Goal: Transaction & Acquisition: Purchase product/service

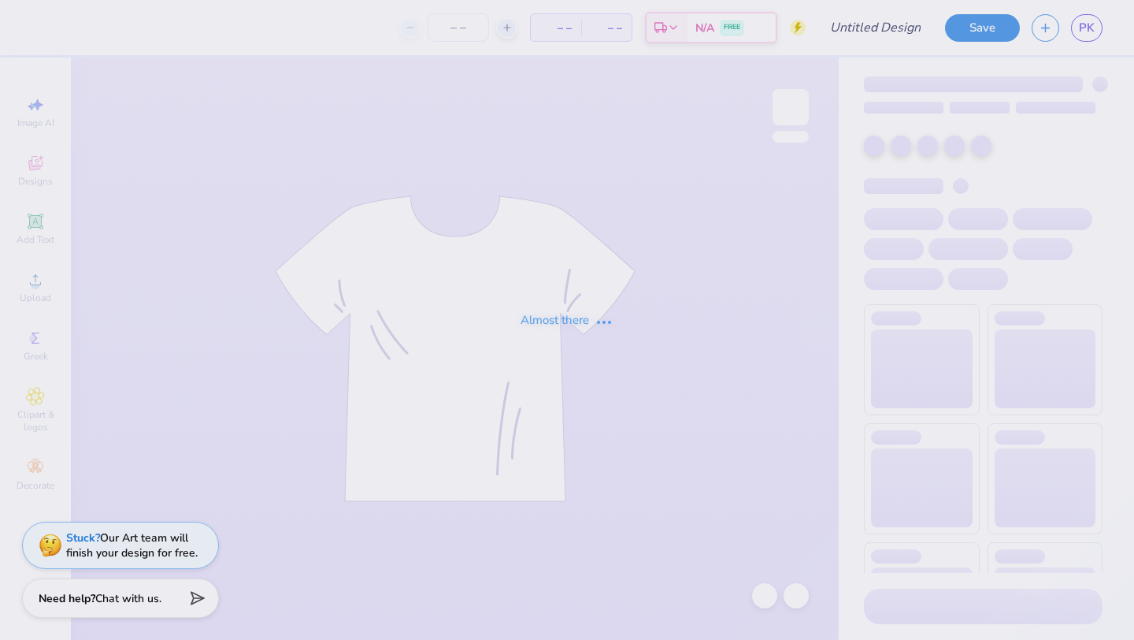
type input "Hutch Shirt"
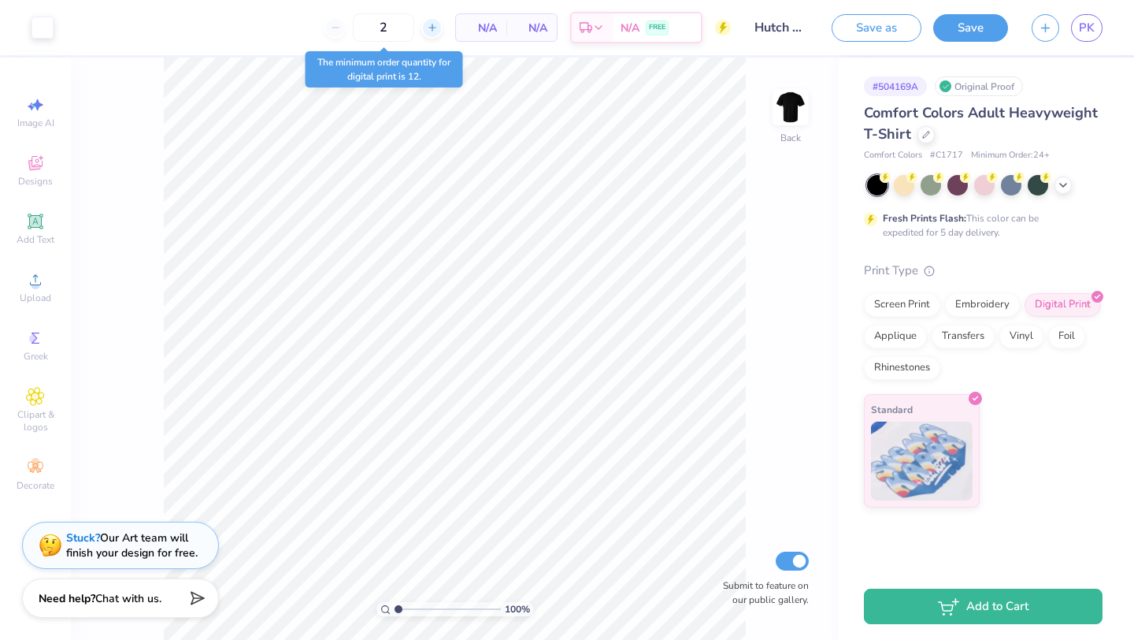
click at [433, 26] on line at bounding box center [433, 27] width 0 height 6
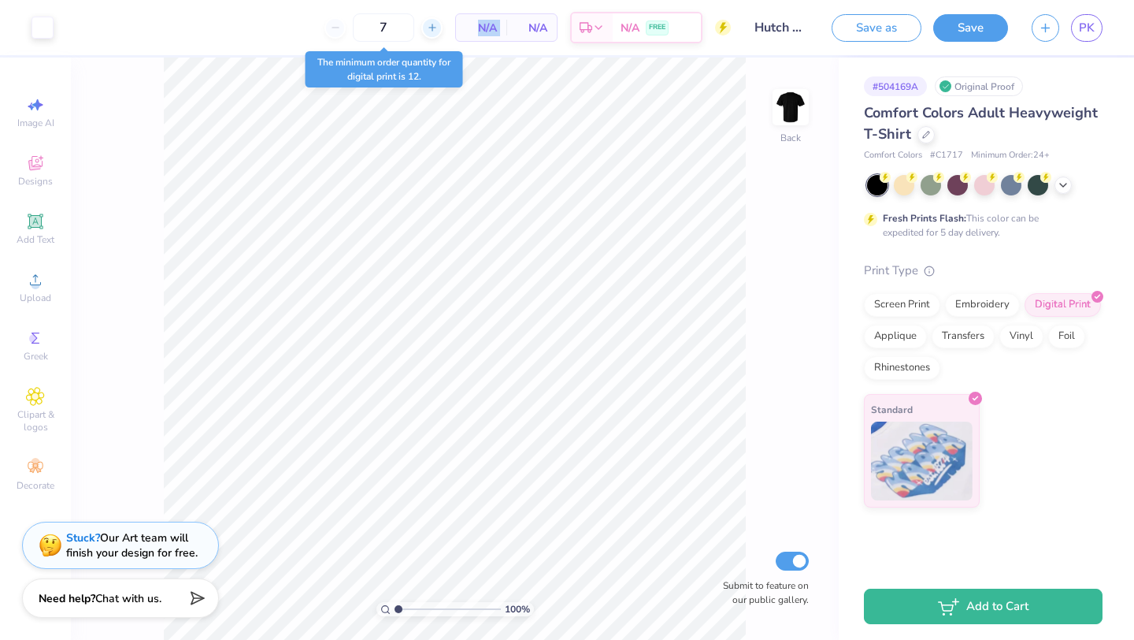
click at [433, 26] on line at bounding box center [433, 27] width 0 height 6
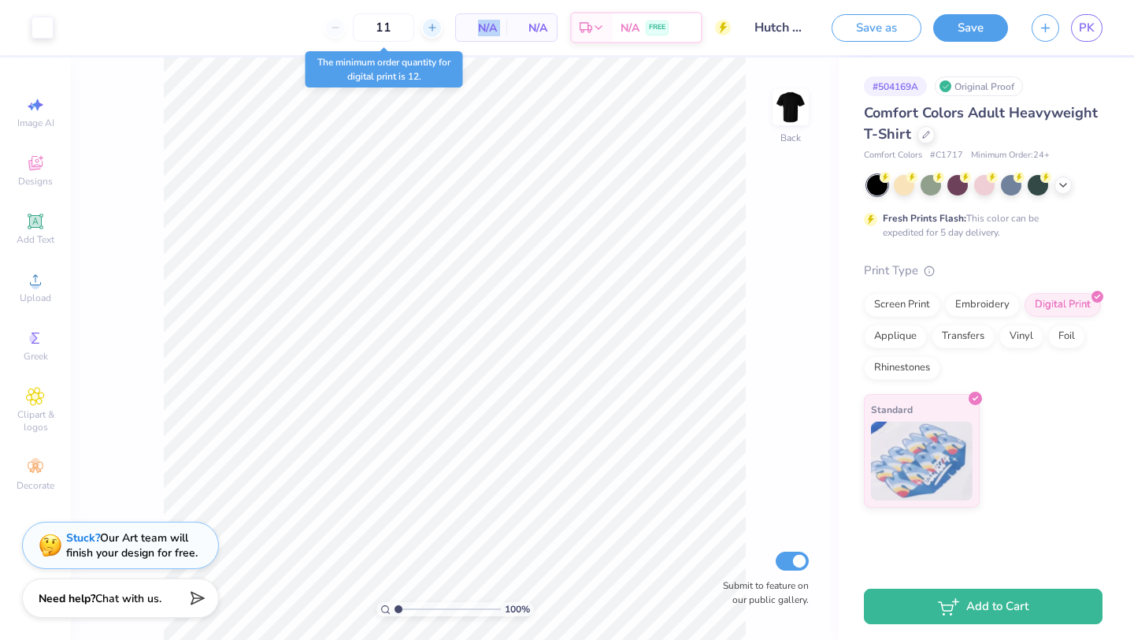
type input "12"
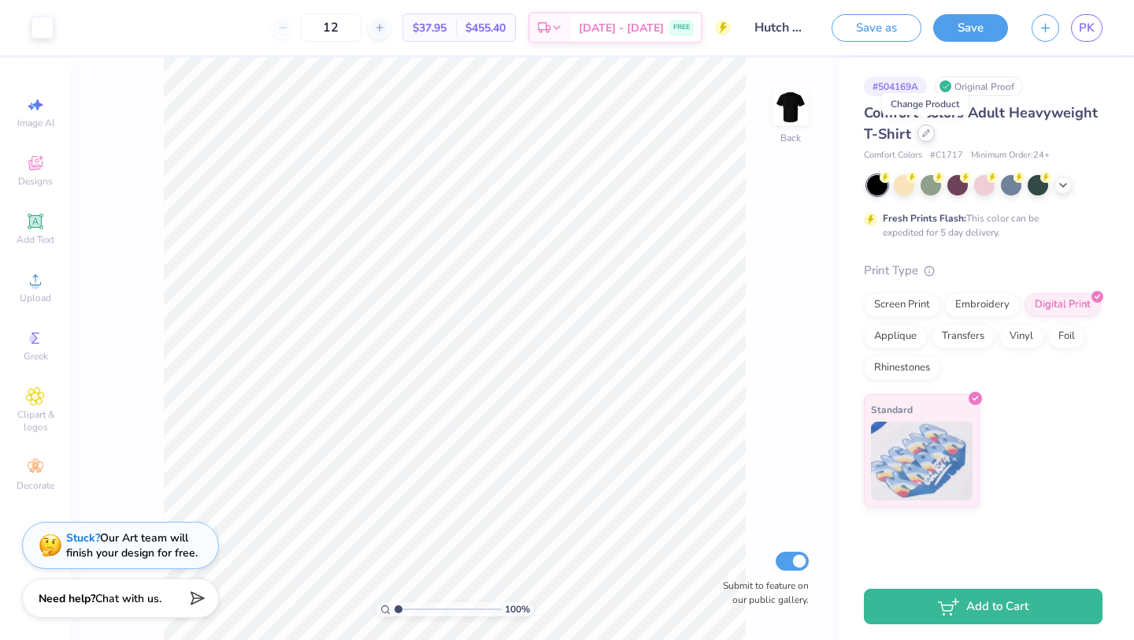
click at [926, 134] on icon at bounding box center [927, 133] width 8 height 8
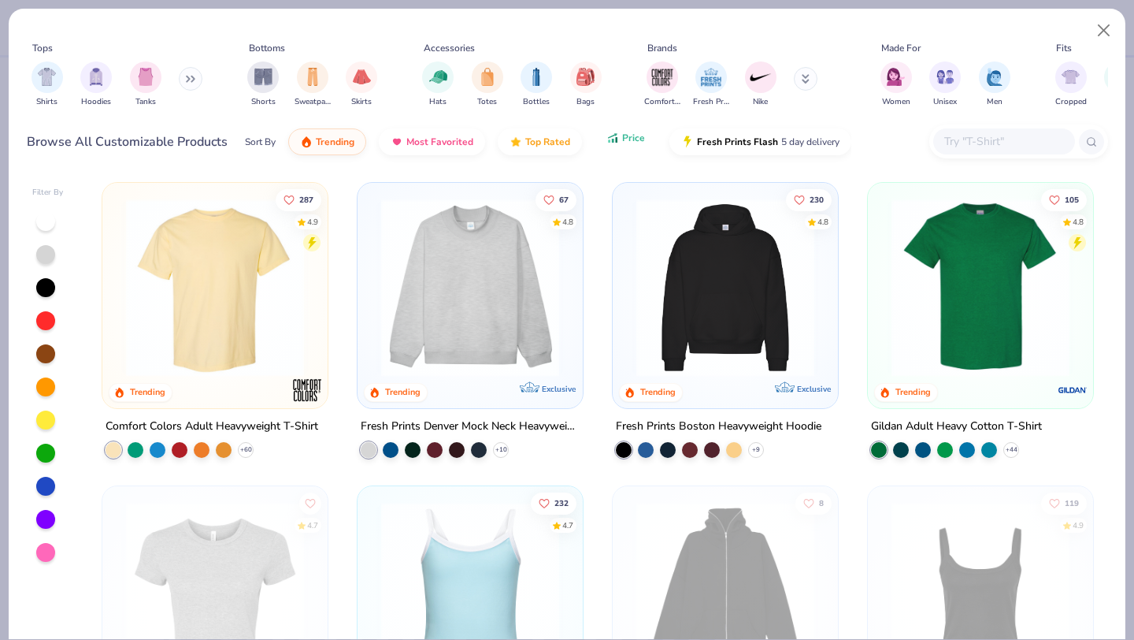
click at [629, 147] on button "Price" at bounding box center [626, 137] width 62 height 27
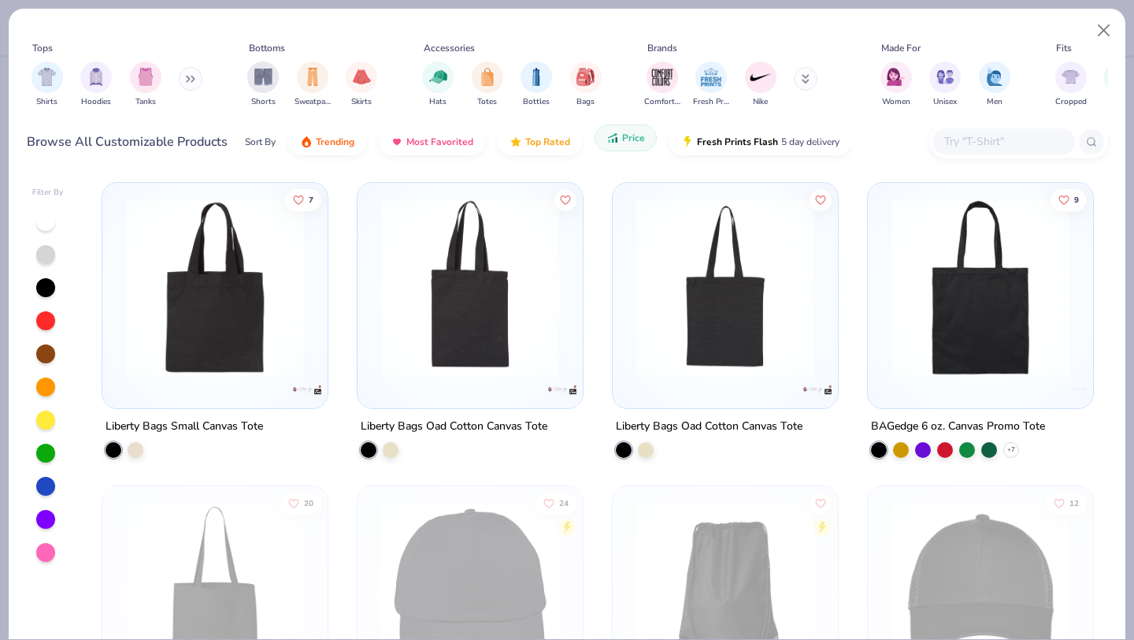
click at [626, 143] on button "Price" at bounding box center [626, 137] width 62 height 27
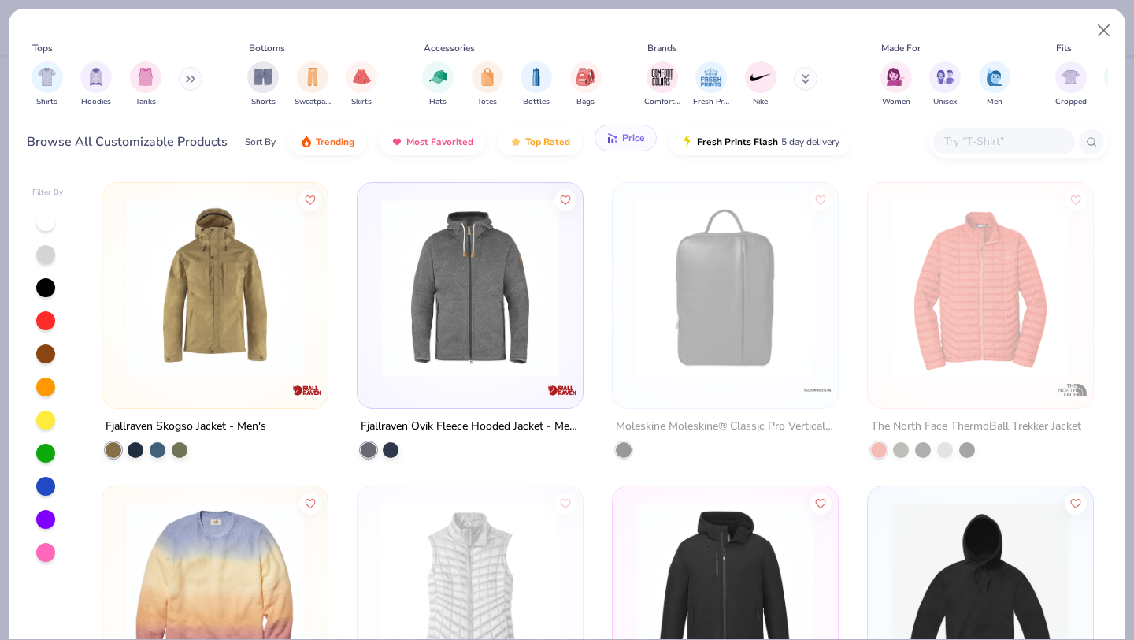
click at [626, 138] on span "Price" at bounding box center [633, 138] width 23 height 13
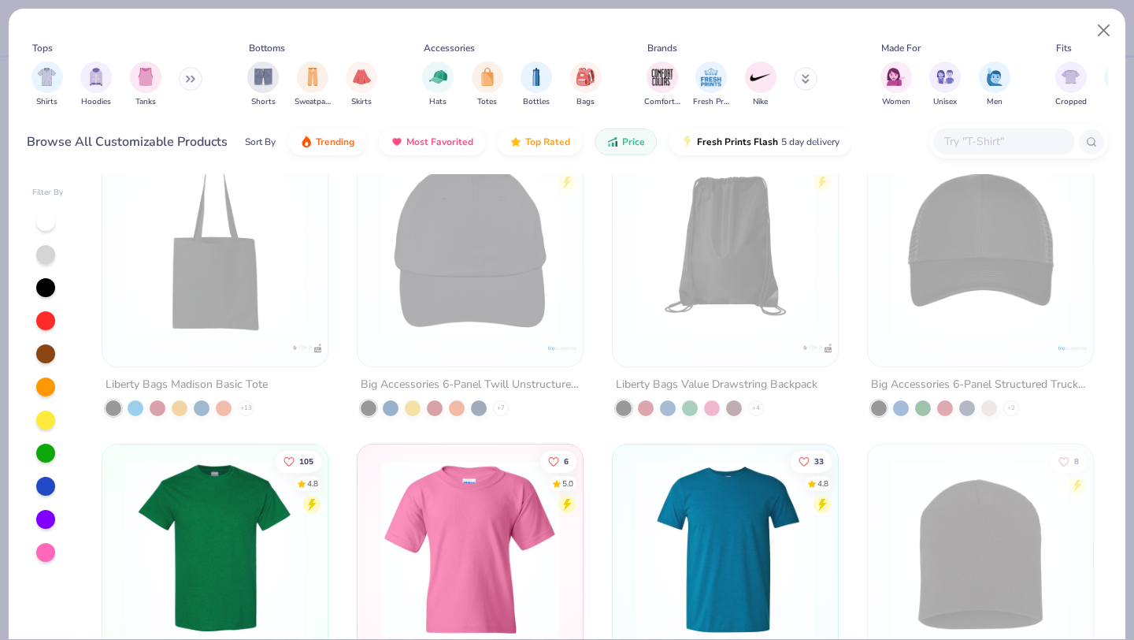
scroll to position [580, 0]
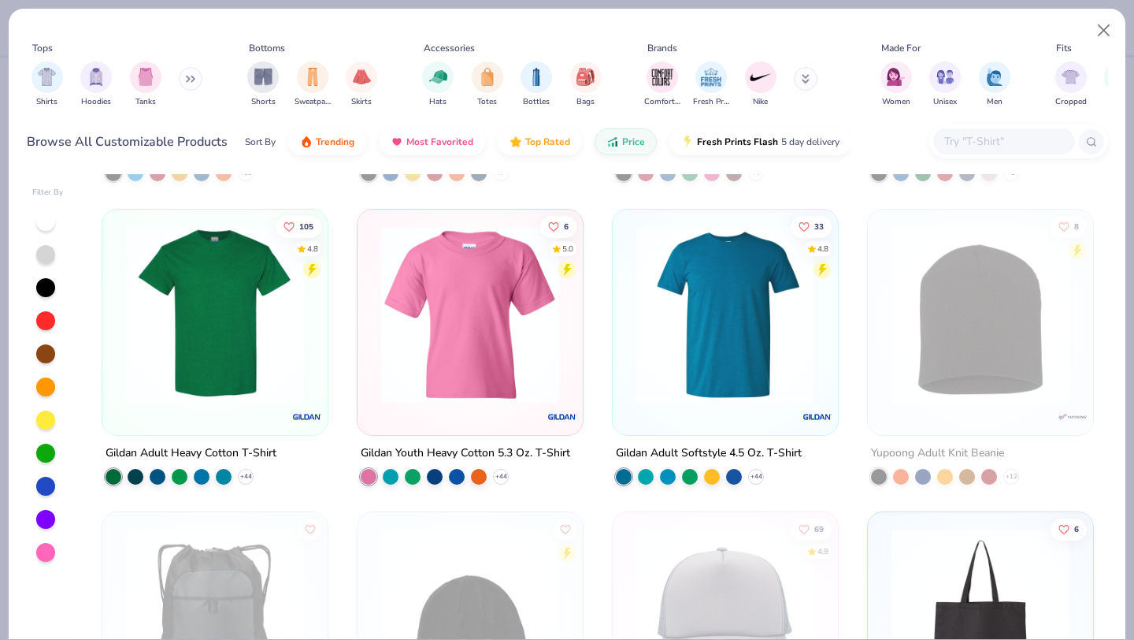
click at [205, 328] on img at bounding box center [215, 314] width 194 height 178
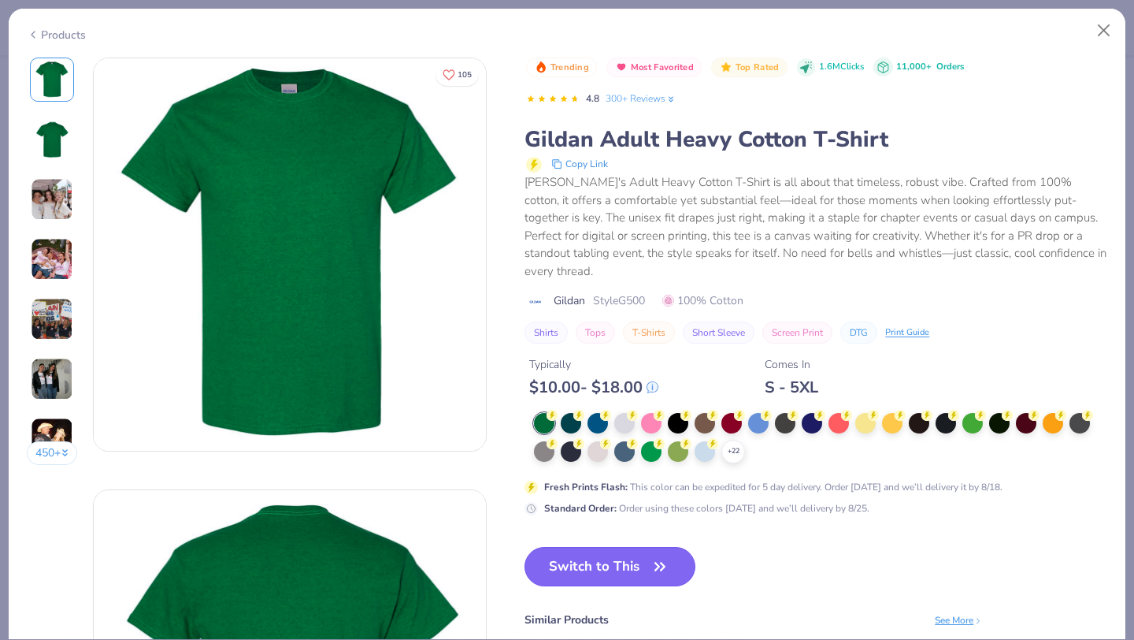
click at [620, 551] on button "Switch to This" at bounding box center [610, 566] width 171 height 39
click at [633, 548] on button "Switch to This" at bounding box center [610, 566] width 171 height 39
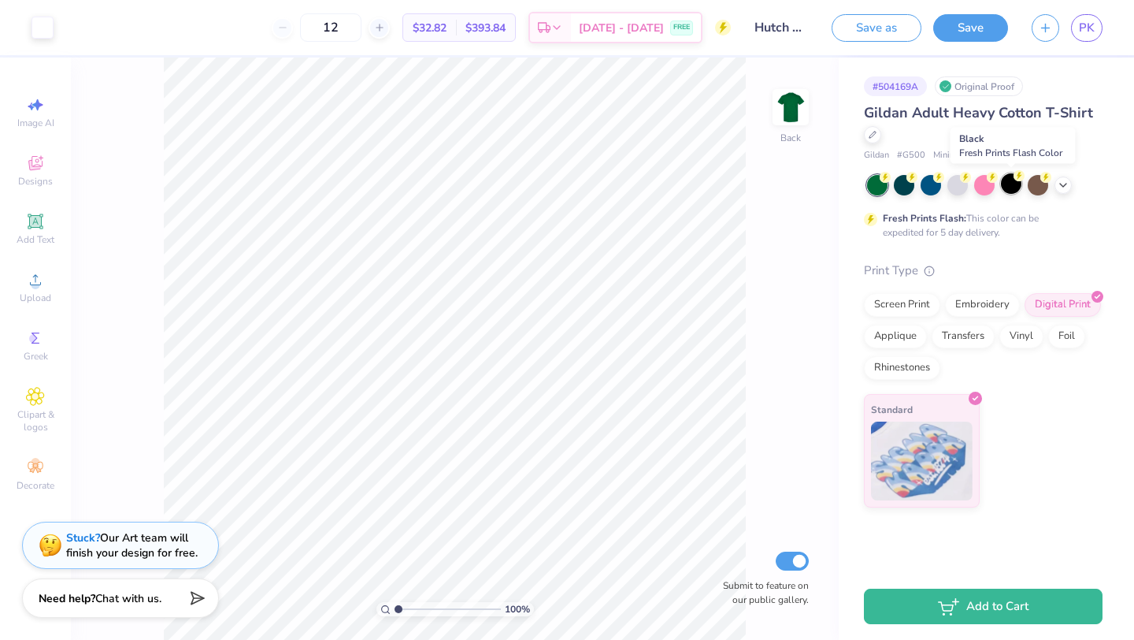
click at [1010, 180] on div at bounding box center [1011, 183] width 20 height 20
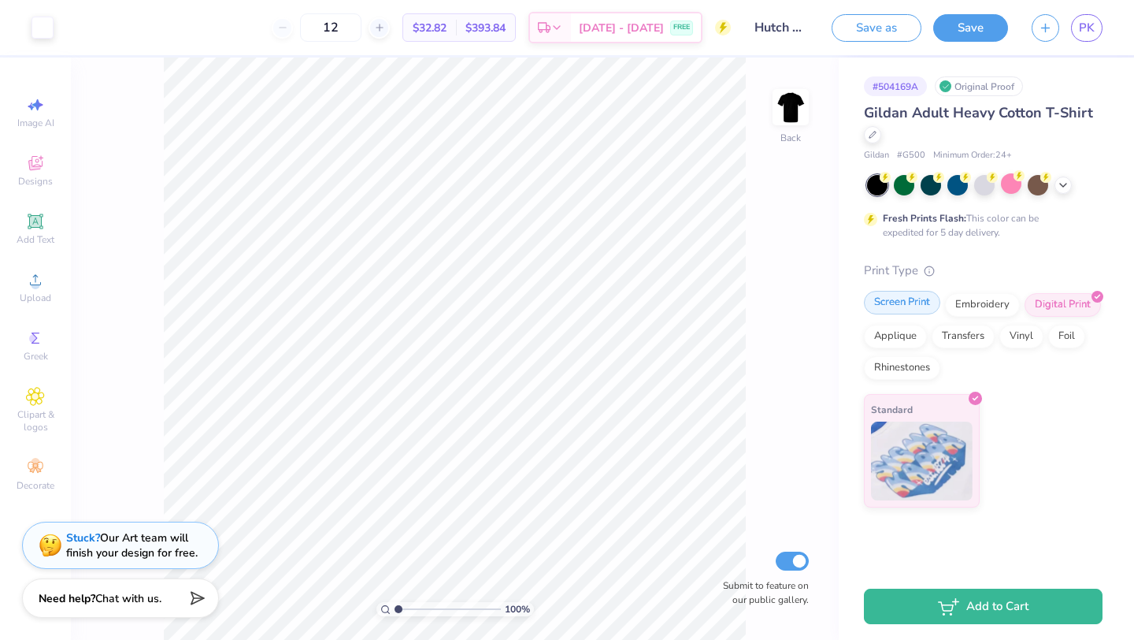
click at [908, 308] on div "Screen Print" at bounding box center [902, 303] width 76 height 24
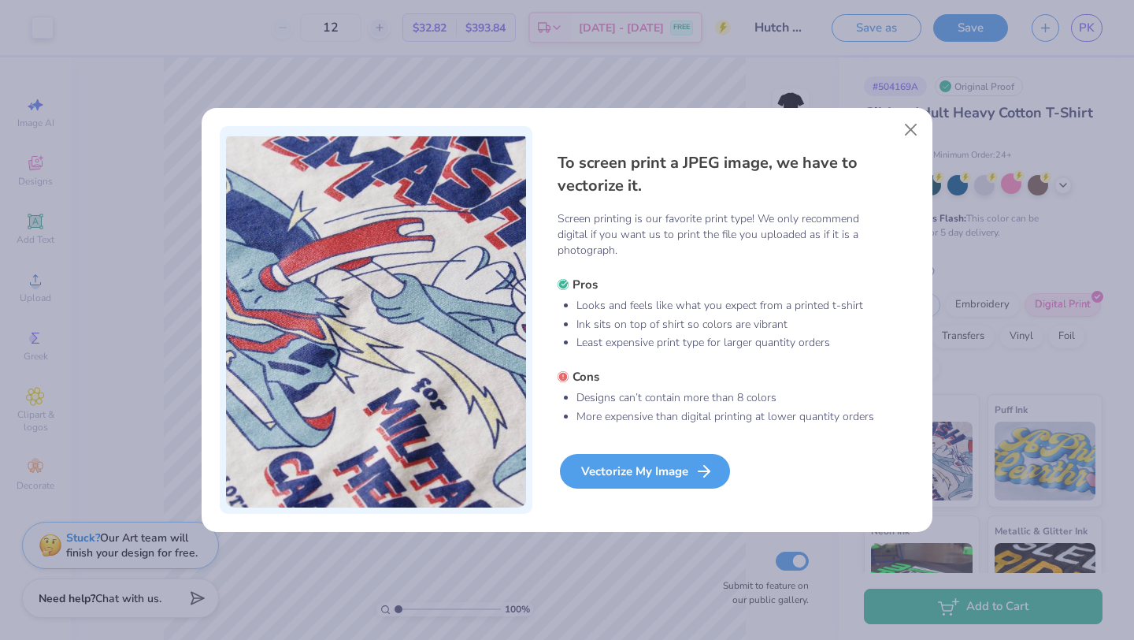
click at [666, 473] on div "Vectorize My Image" at bounding box center [645, 471] width 170 height 35
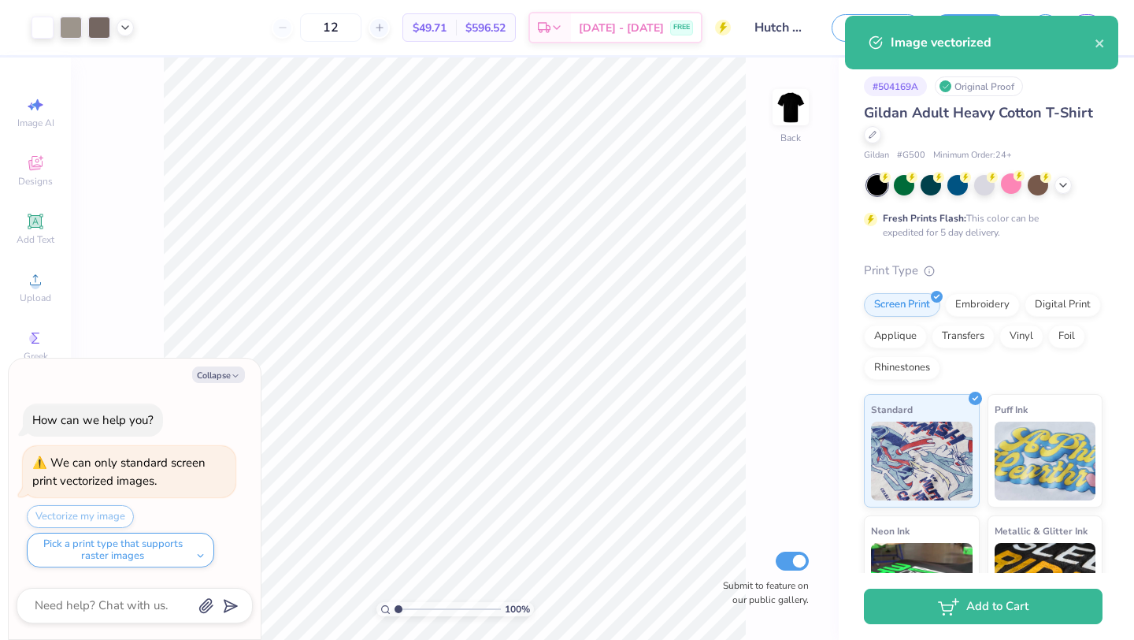
type textarea "x"
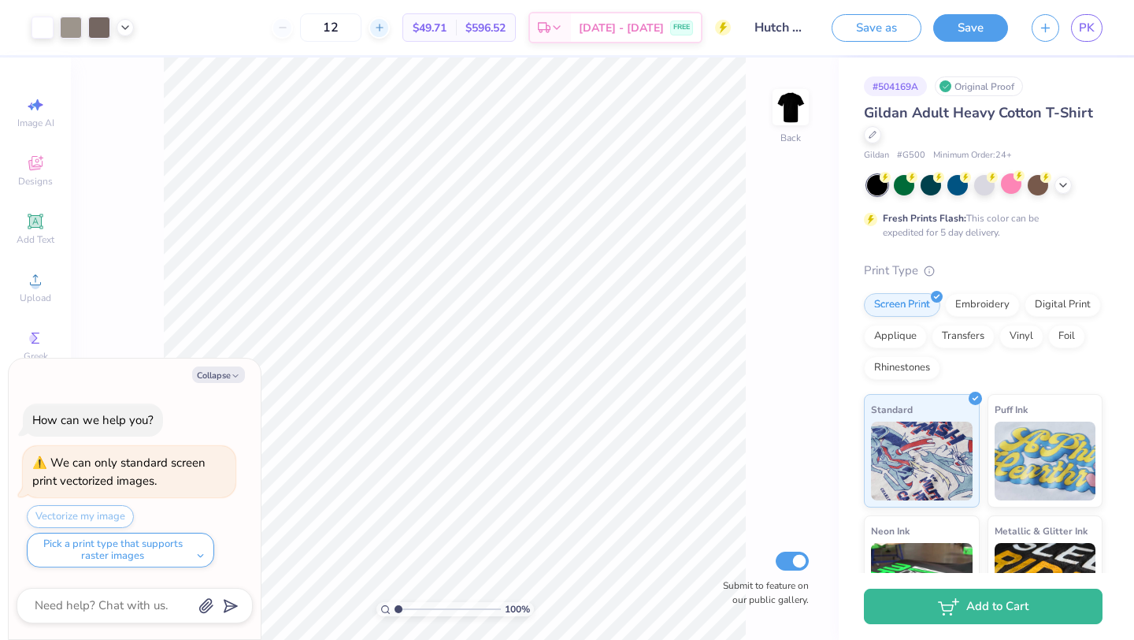
click at [385, 26] on icon at bounding box center [379, 27] width 11 height 11
click at [288, 28] on icon at bounding box center [282, 27] width 11 height 11
type input "12"
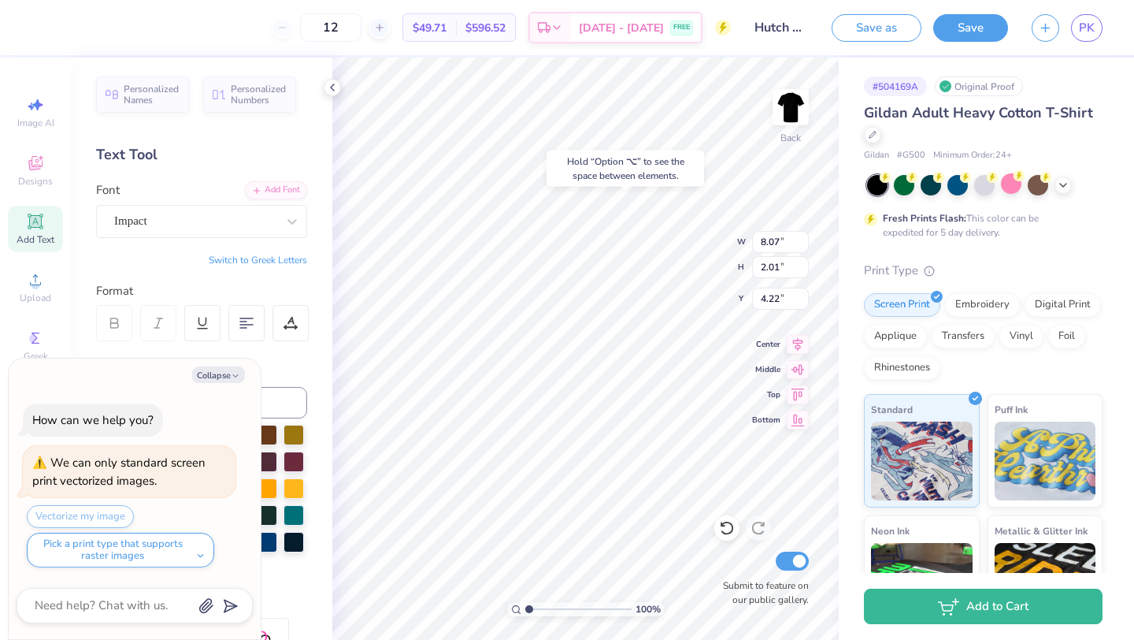
type textarea "x"
type input "4.25"
type textarea "x"
type input "6.12"
type input "8.16"
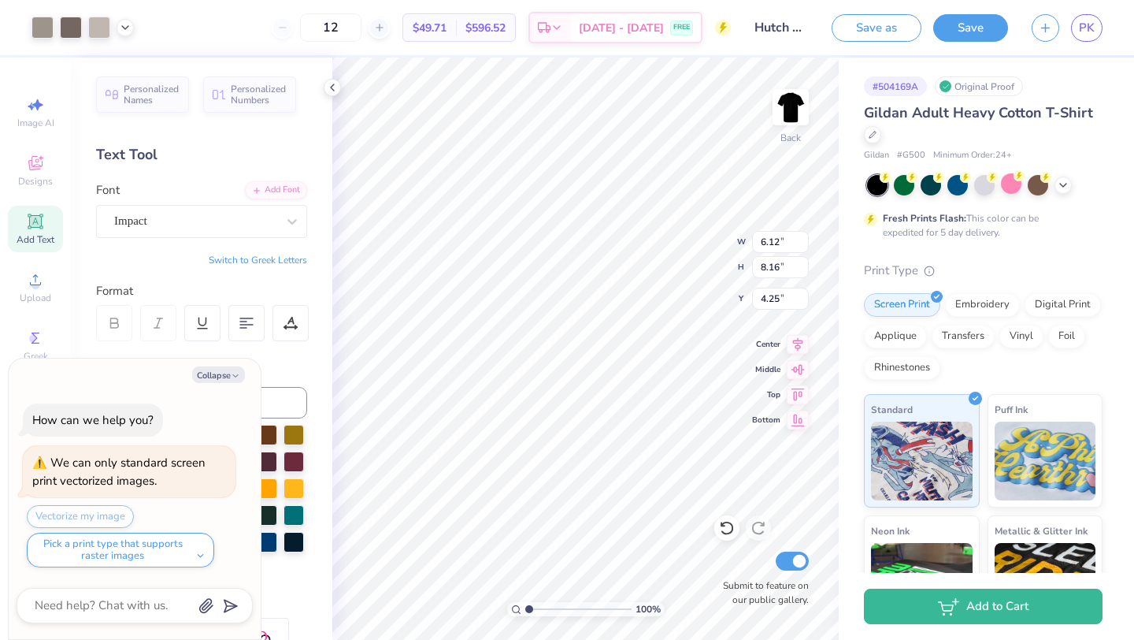
type input "8.53"
type textarea "x"
type input "5.46"
type textarea "x"
type input "8.53"
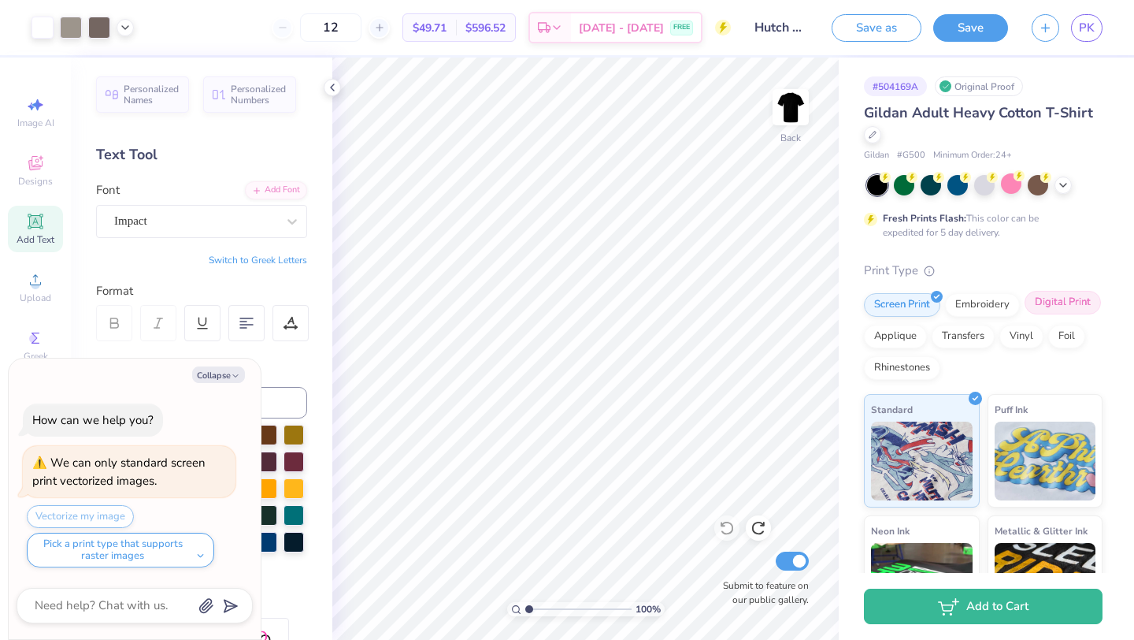
click at [1062, 307] on div "Digital Print" at bounding box center [1063, 303] width 76 height 24
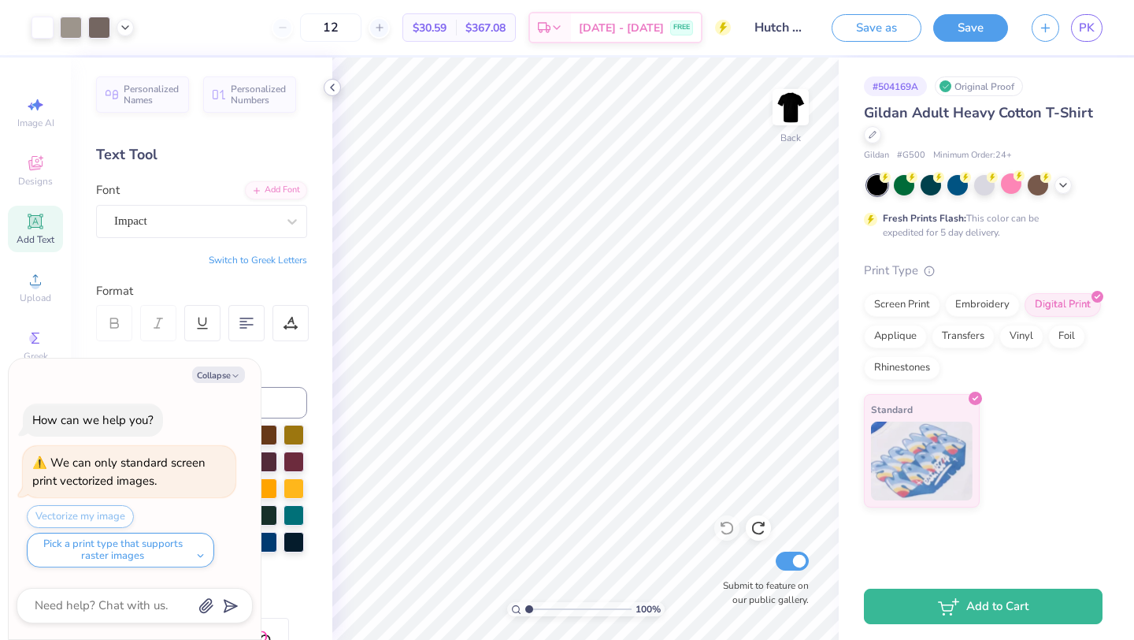
click at [333, 92] on icon at bounding box center [332, 87] width 13 height 13
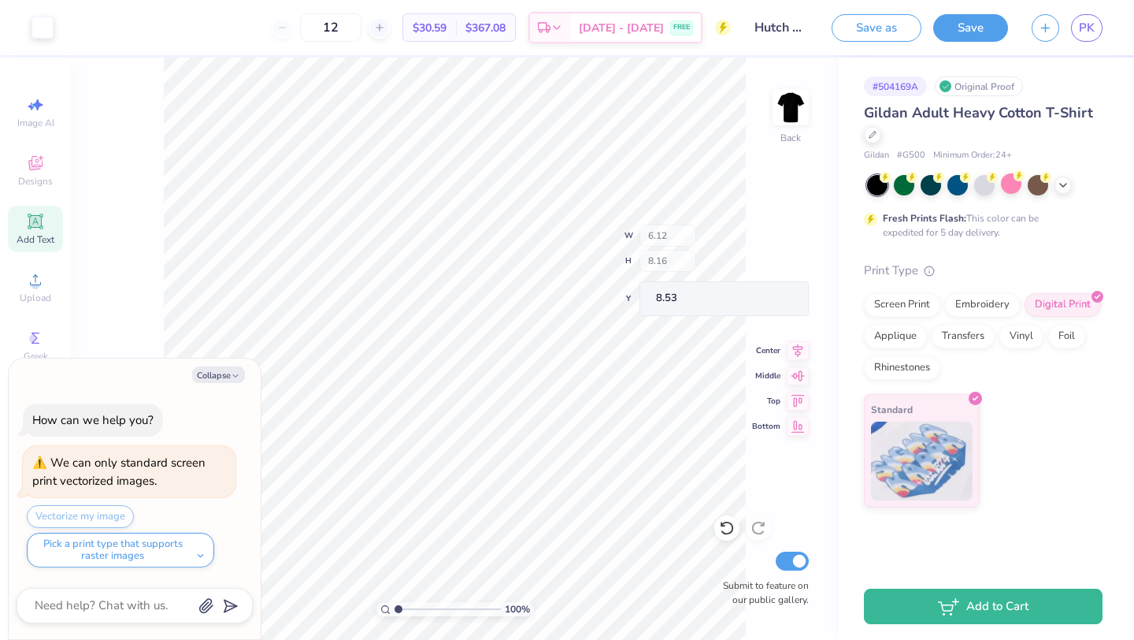
type textarea "x"
click at [385, 24] on icon at bounding box center [379, 27] width 11 height 11
click at [362, 26] on input "13" at bounding box center [330, 27] width 61 height 28
type input "1"
type input "20"
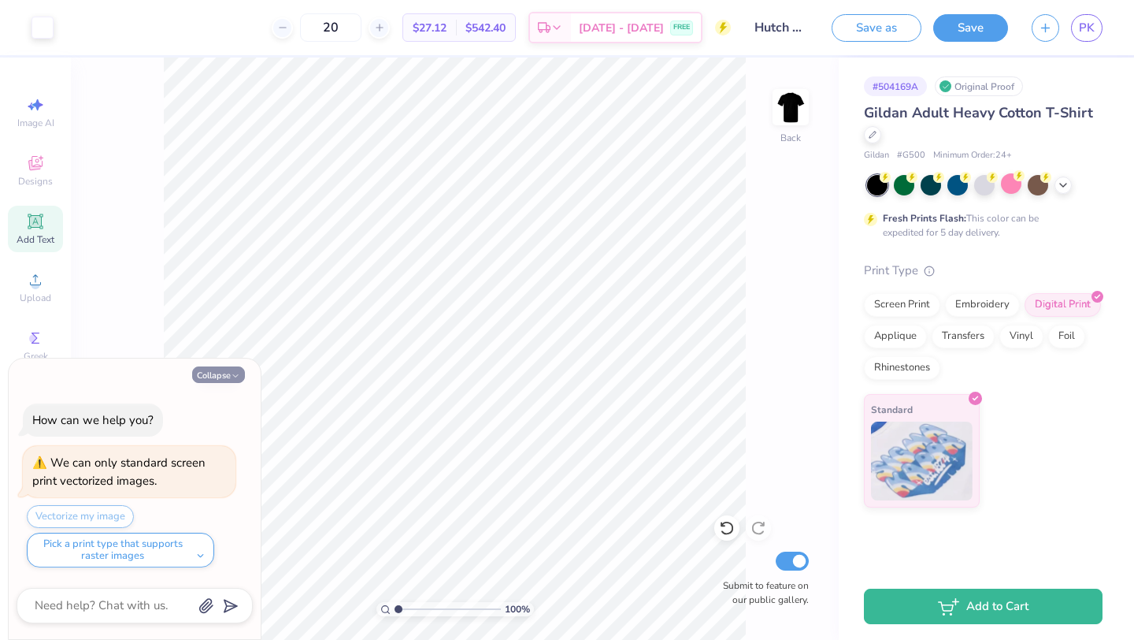
click at [239, 376] on icon "button" at bounding box center [235, 375] width 9 height 9
type textarea "x"
